Goal: Transaction & Acquisition: Purchase product/service

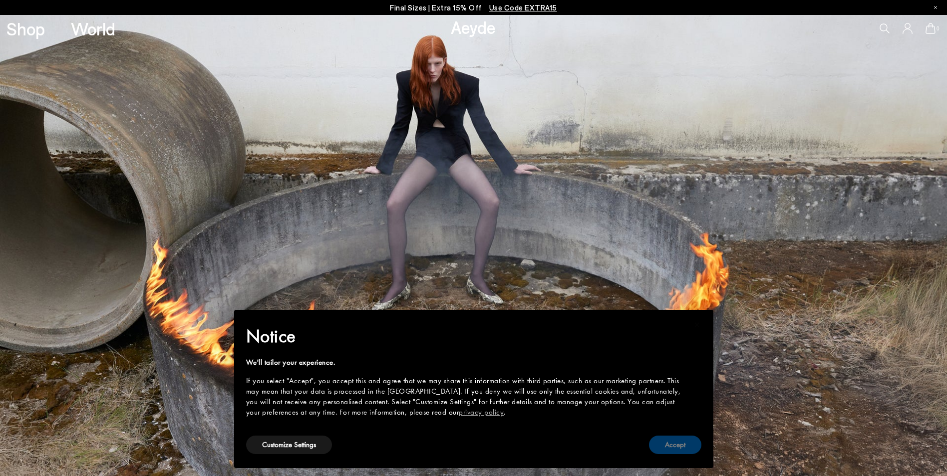
click at [675, 453] on button "Accept" at bounding box center [675, 445] width 52 height 18
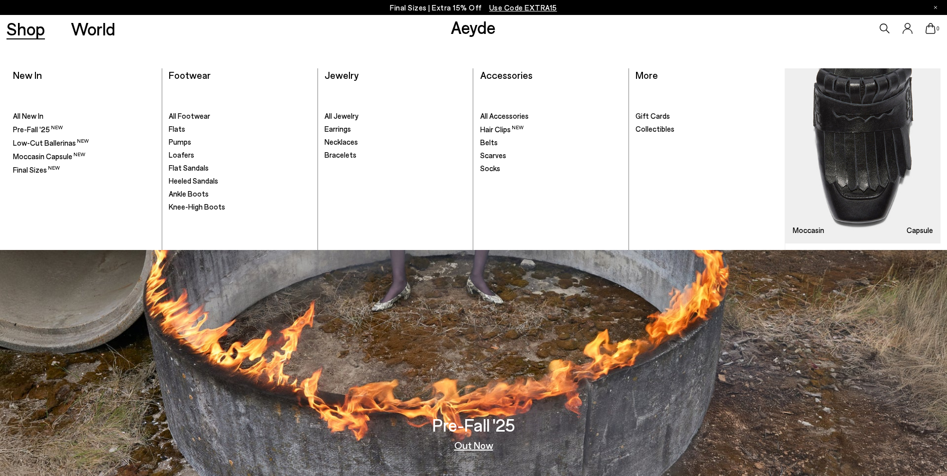
click at [25, 30] on link "Shop" at bounding box center [25, 28] width 38 height 17
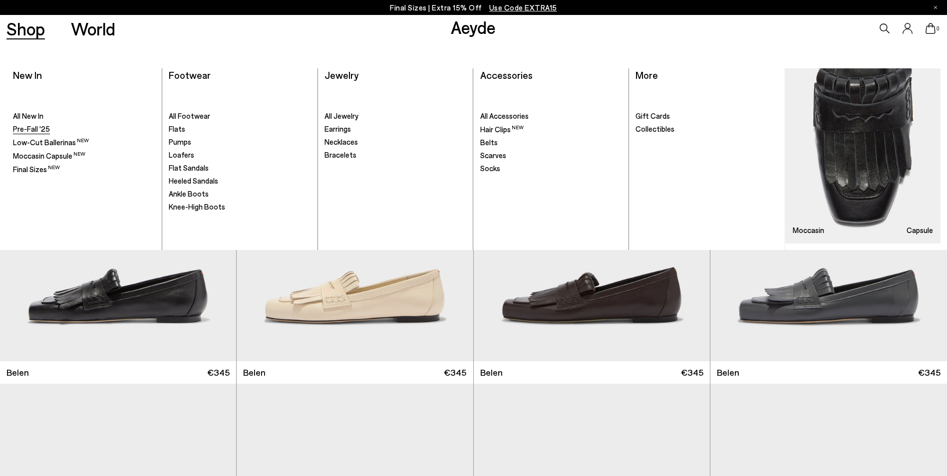
click at [38, 129] on span "Pre-Fall '25" at bounding box center [31, 128] width 37 height 9
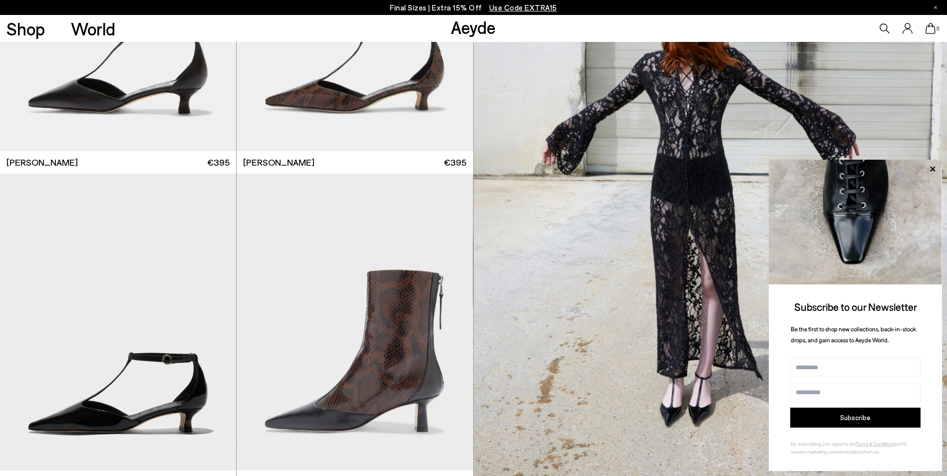
scroll to position [1647, 0]
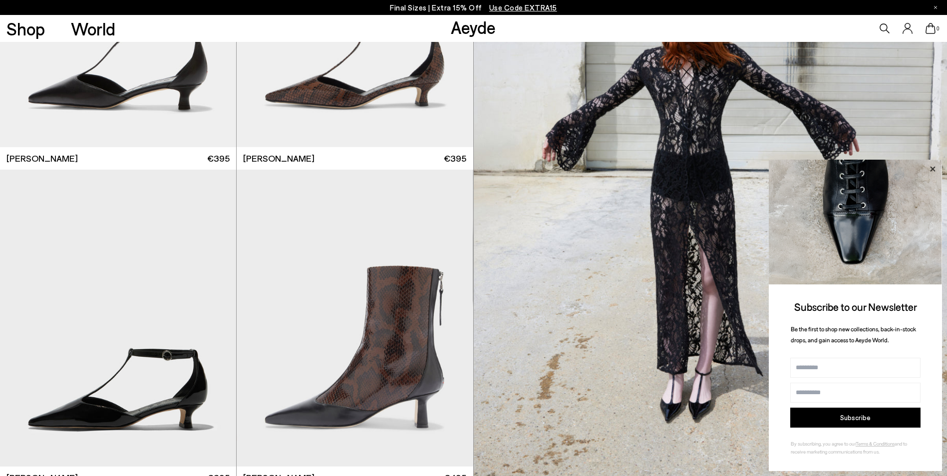
click at [929, 168] on icon at bounding box center [932, 169] width 13 height 13
click at [934, 169] on icon at bounding box center [932, 169] width 13 height 13
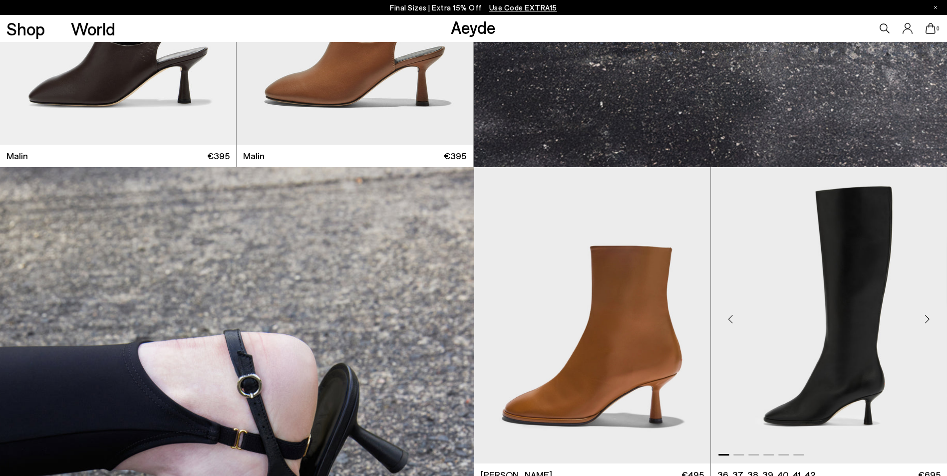
scroll to position [3244, 0]
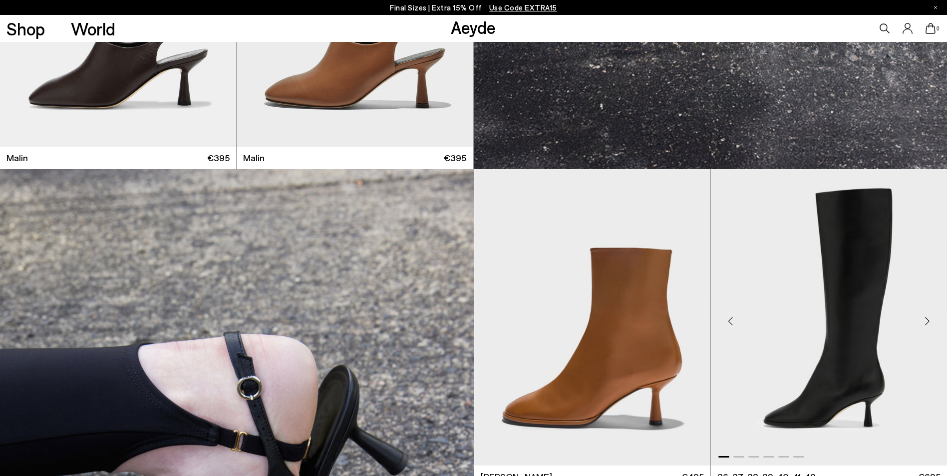
click at [930, 322] on div "Next slide" at bounding box center [927, 321] width 30 height 30
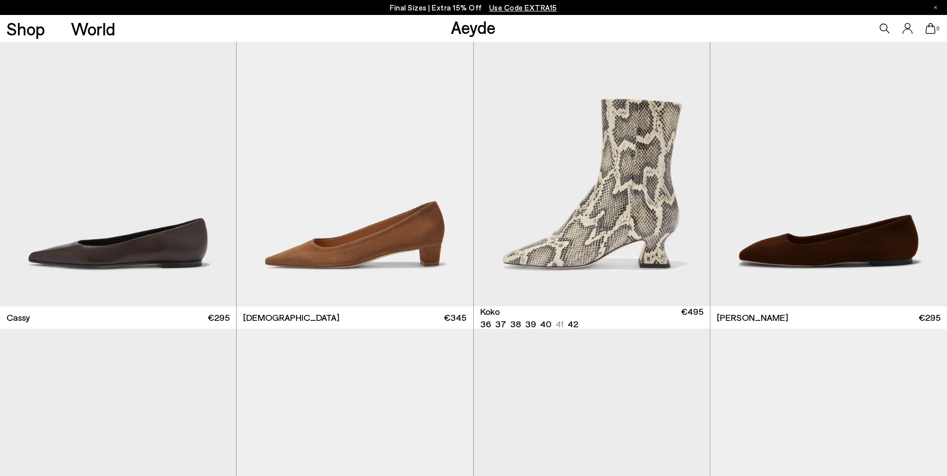
scroll to position [7236, 0]
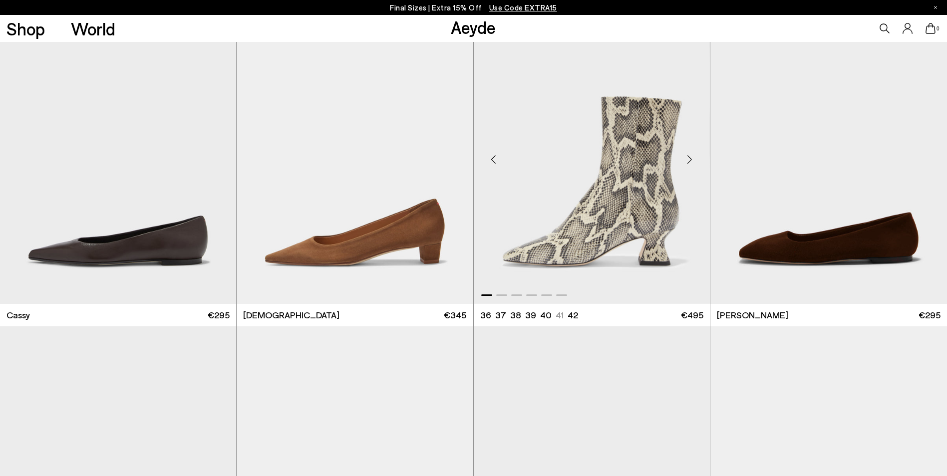
click at [688, 162] on div "Next slide" at bounding box center [690, 160] width 30 height 30
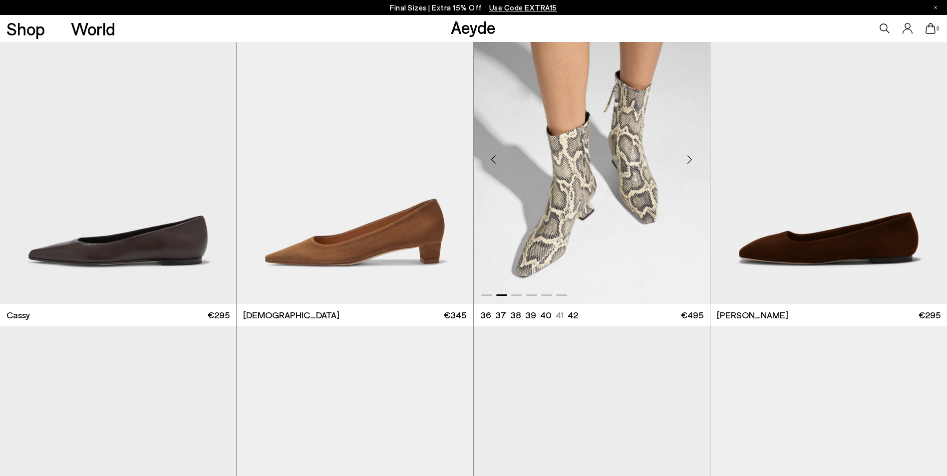
click at [688, 162] on div "Next slide" at bounding box center [690, 160] width 30 height 30
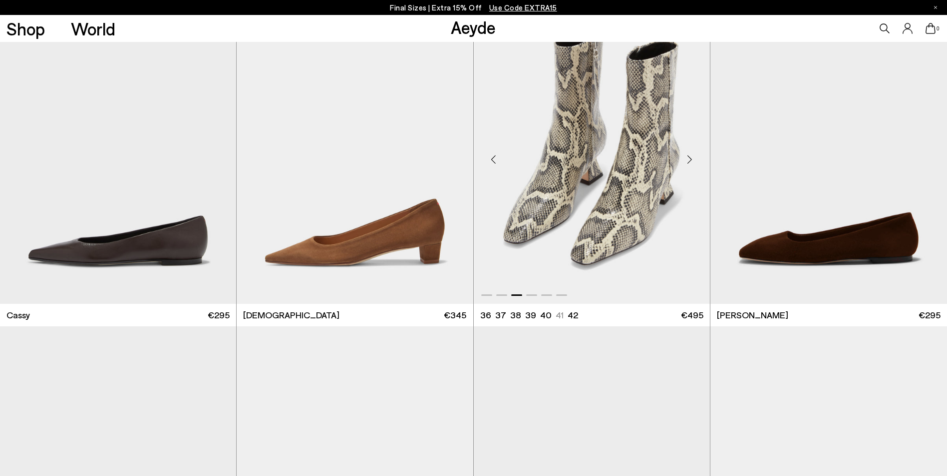
click at [688, 162] on div "Next slide" at bounding box center [690, 160] width 30 height 30
